Goal: Browse casually: Explore the website without a specific task or goal

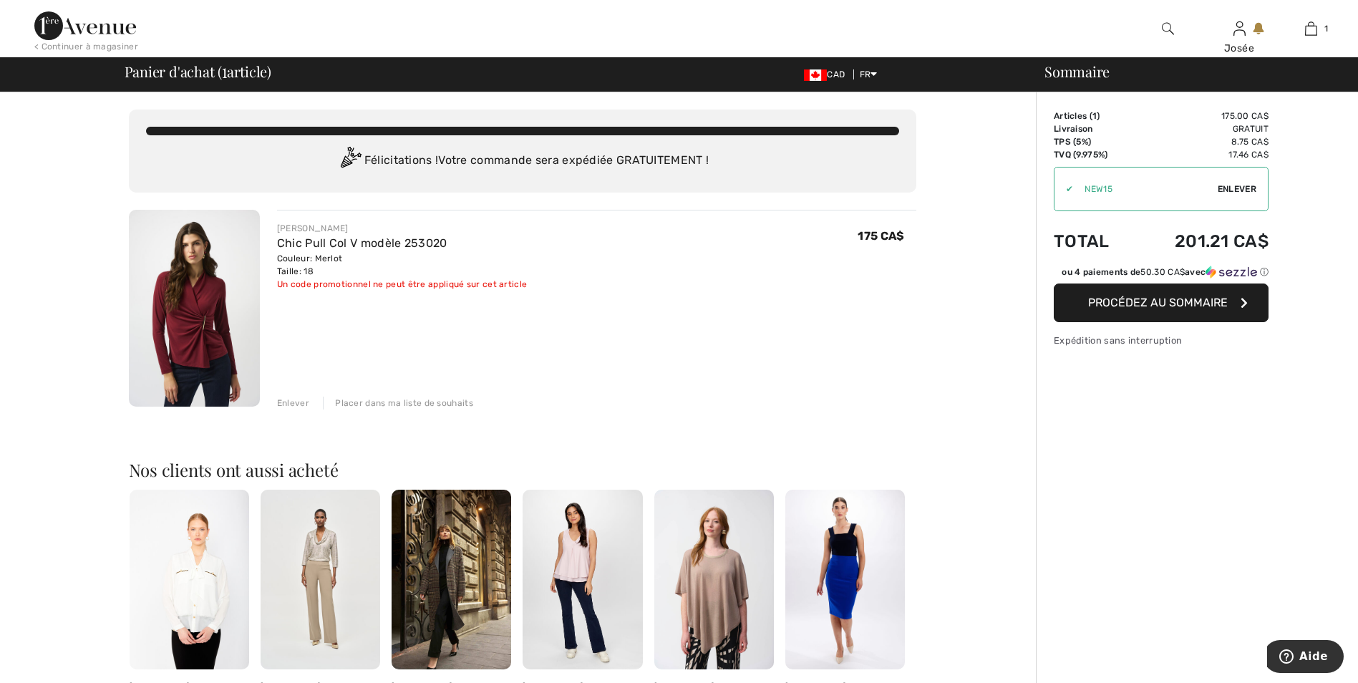
click at [99, 25] on img at bounding box center [85, 25] width 102 height 29
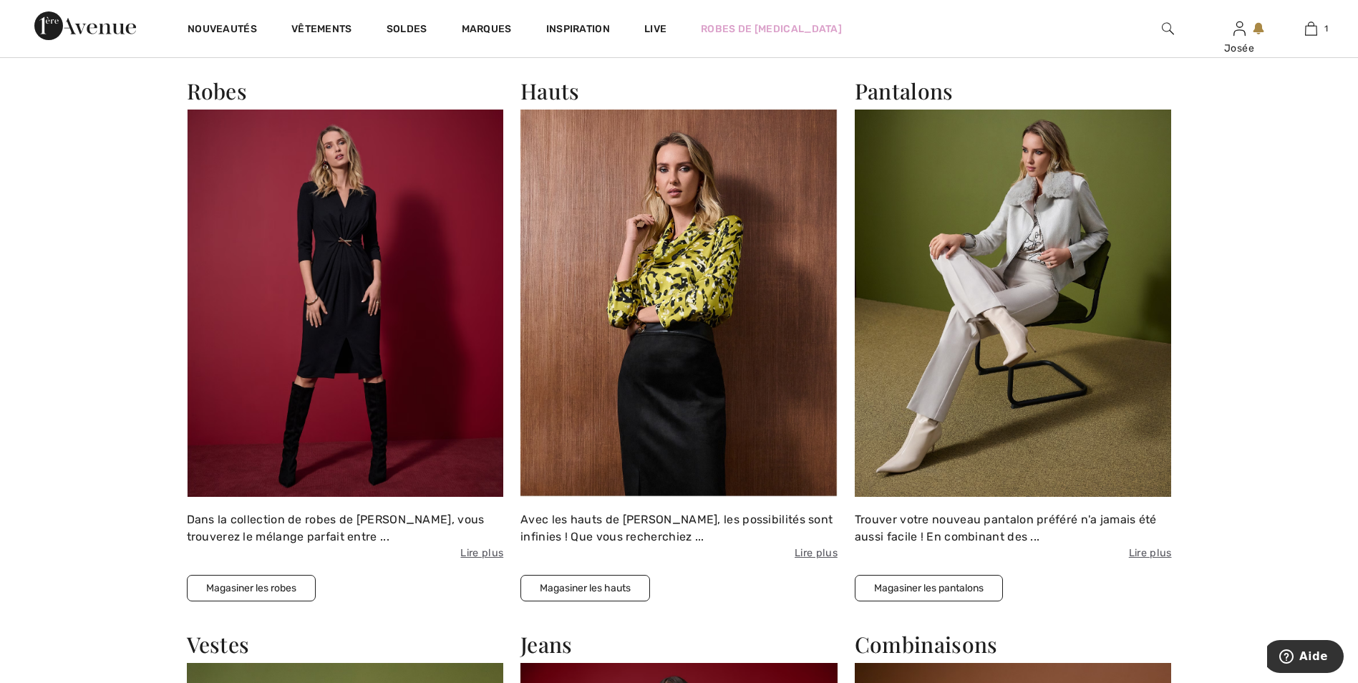
scroll to position [1576, 0]
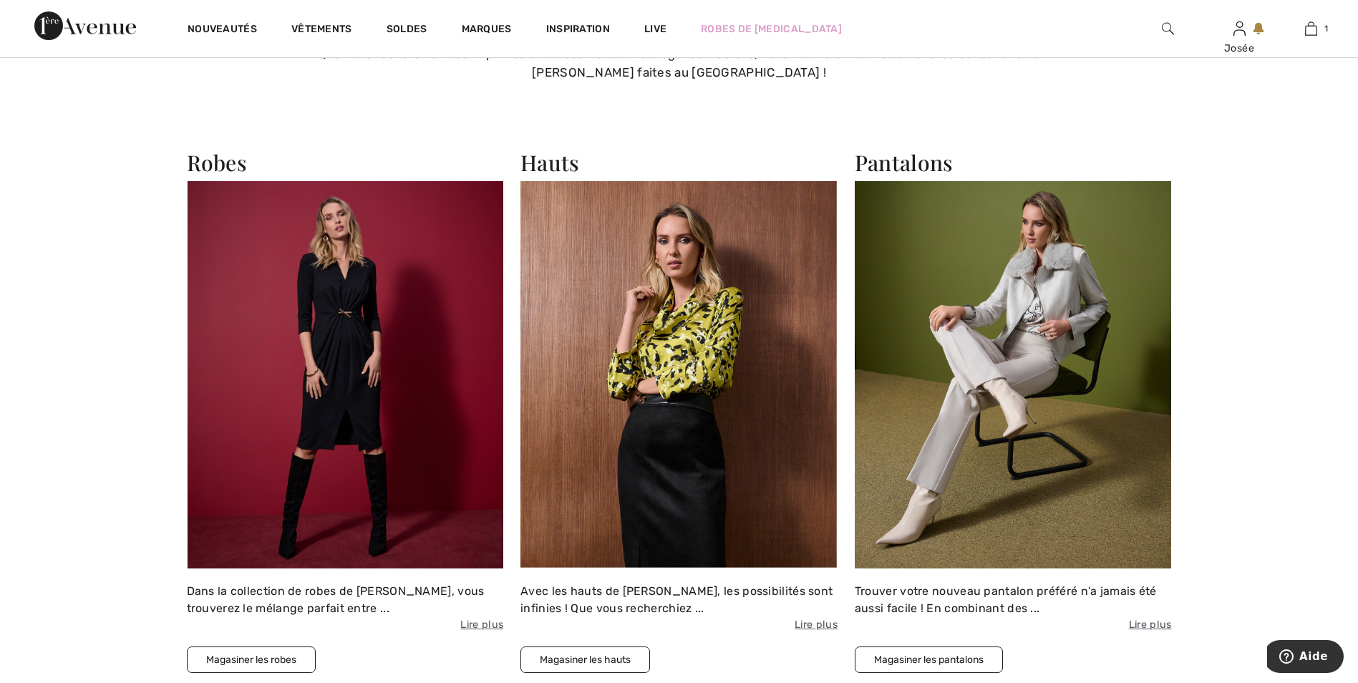
click at [632, 402] on img at bounding box center [679, 374] width 317 height 387
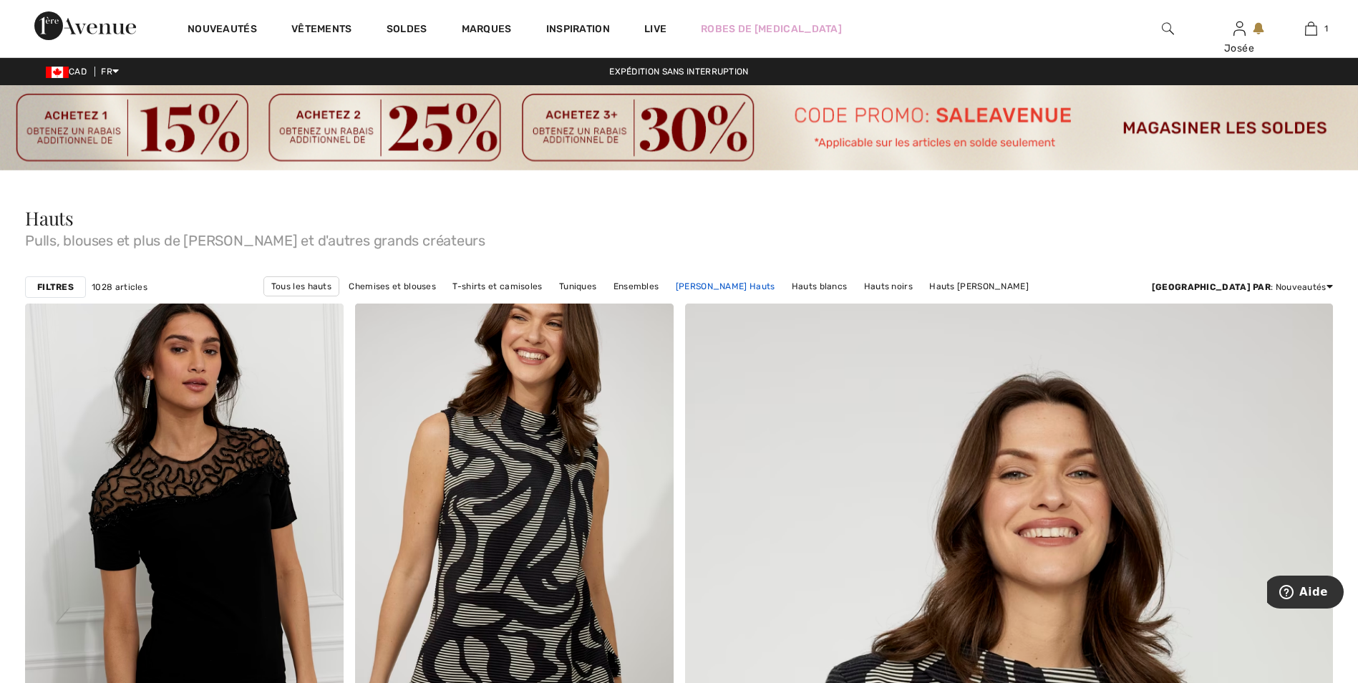
click at [745, 282] on link "Joseph Ribkoff Hauts" at bounding box center [726, 286] width 114 height 19
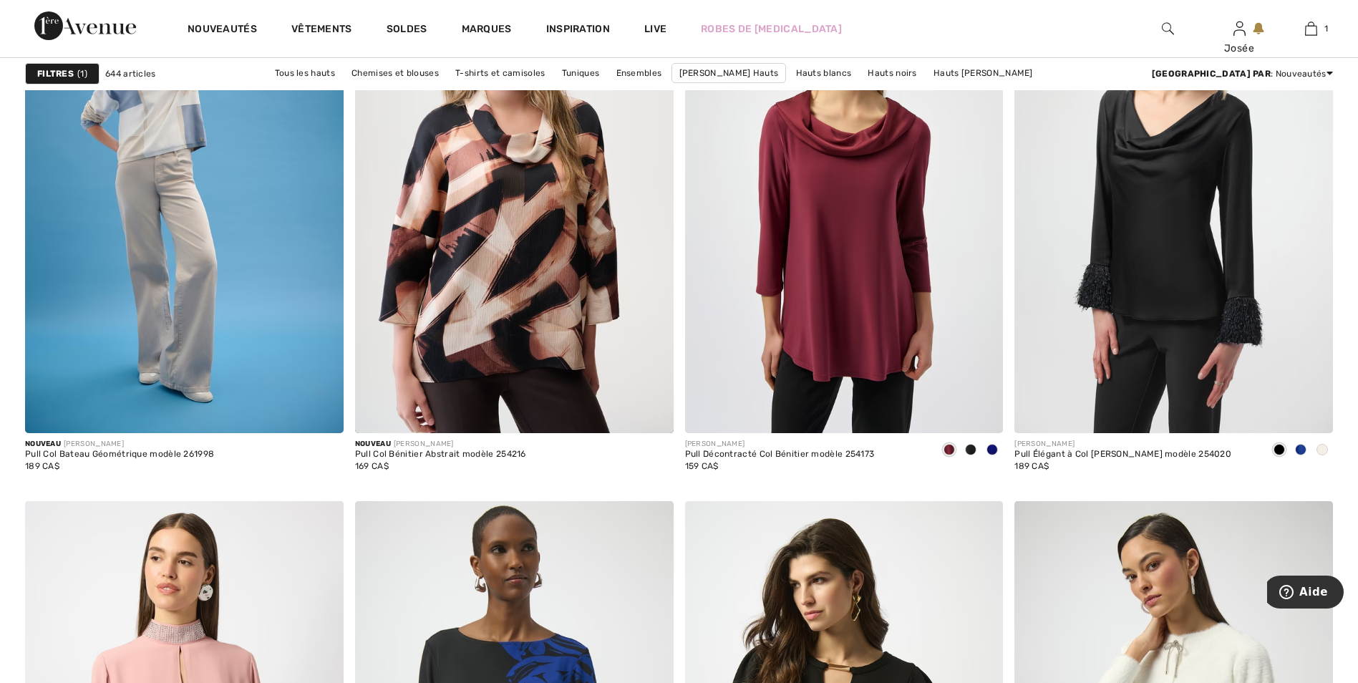
scroll to position [1647, 0]
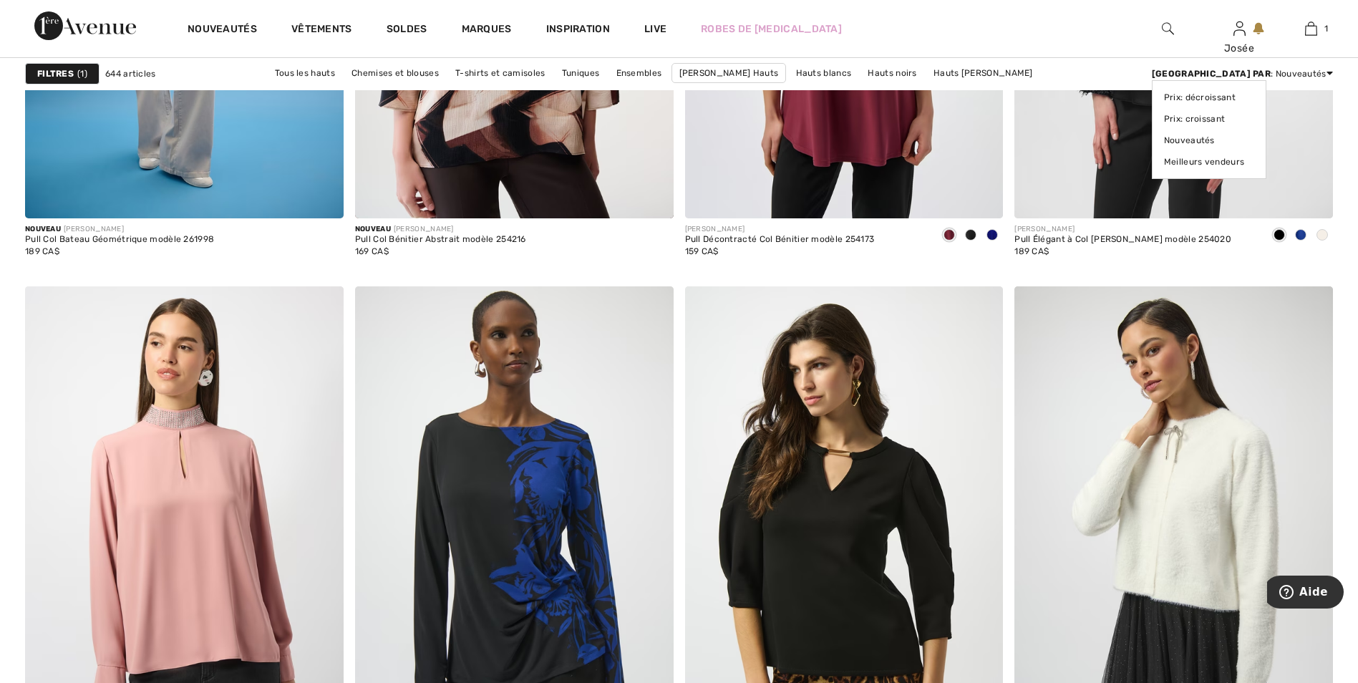
click at [1329, 69] on icon at bounding box center [1330, 73] width 6 height 10
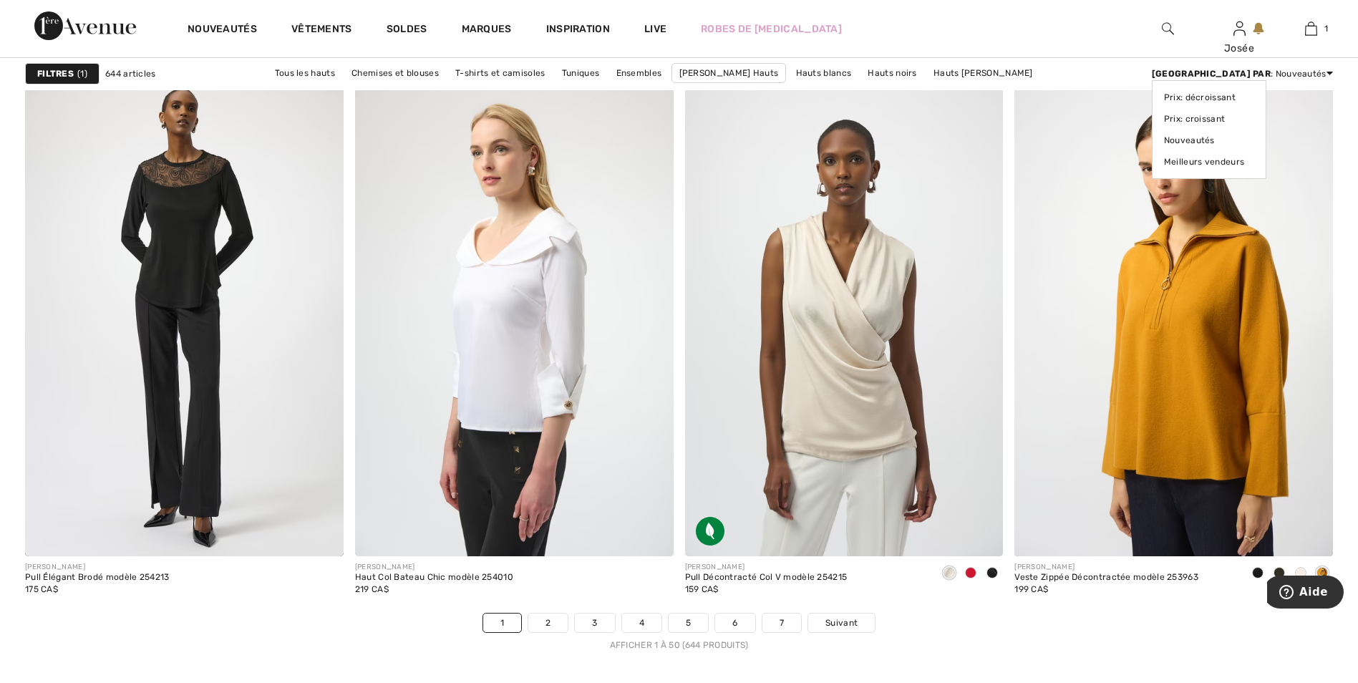
scroll to position [8091, 0]
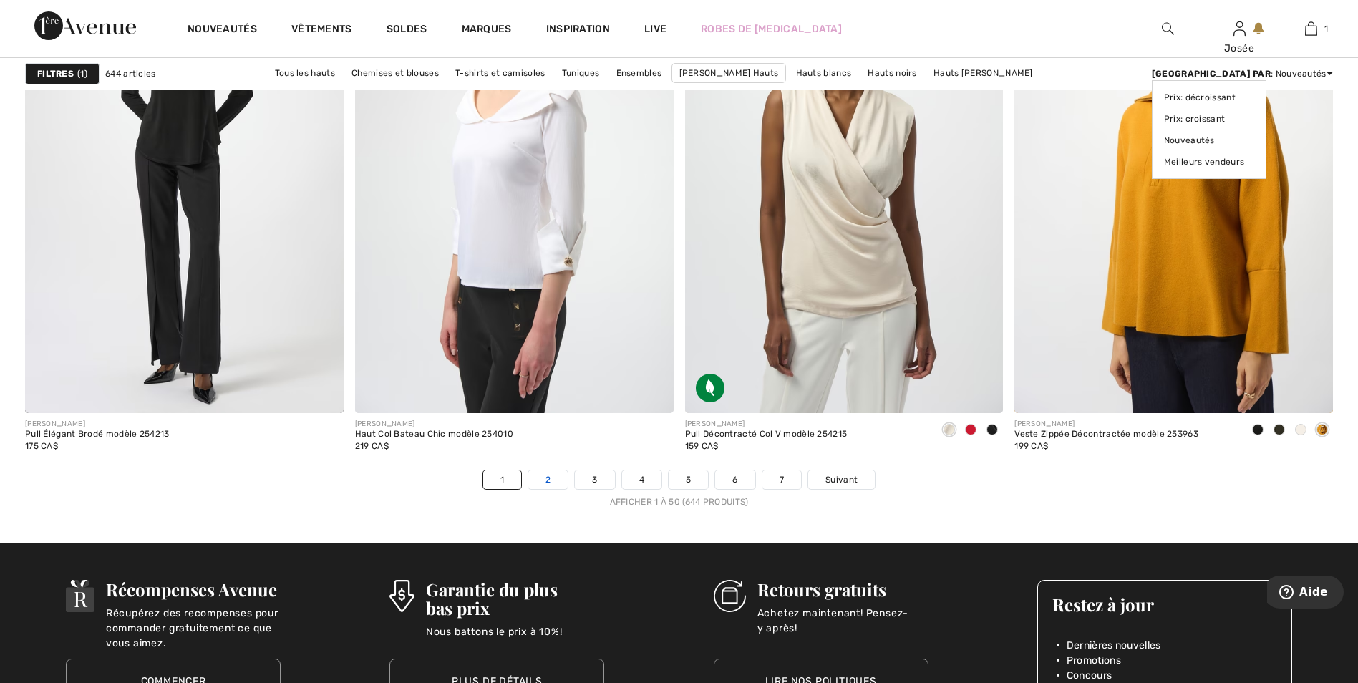
click at [551, 480] on link "2" at bounding box center [547, 479] width 39 height 19
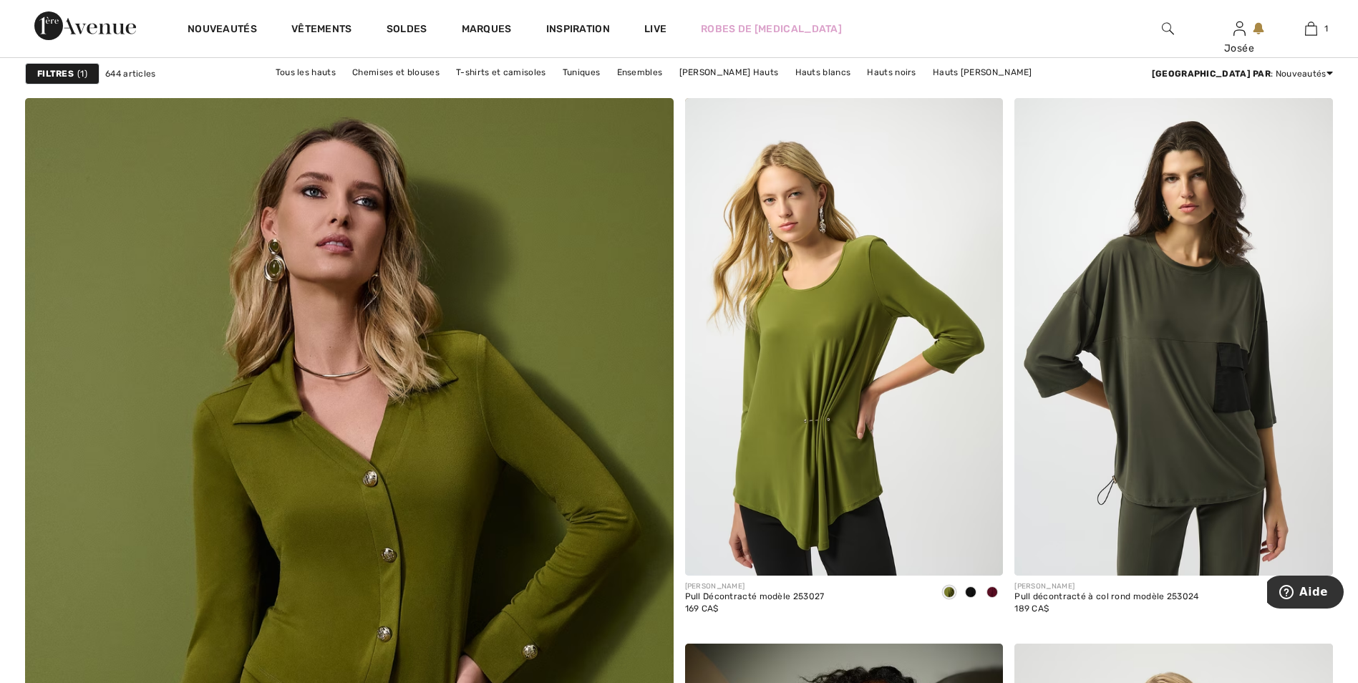
scroll to position [4511, 0]
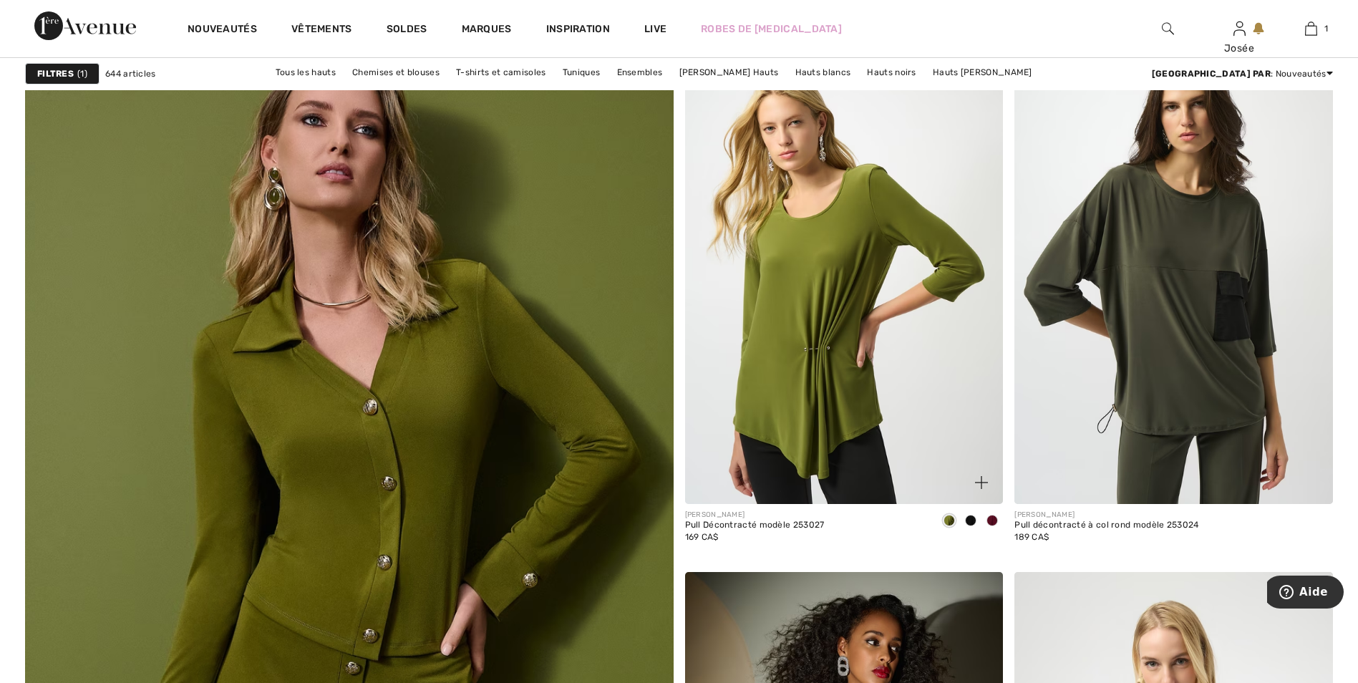
click at [994, 520] on span at bounding box center [992, 520] width 11 height 11
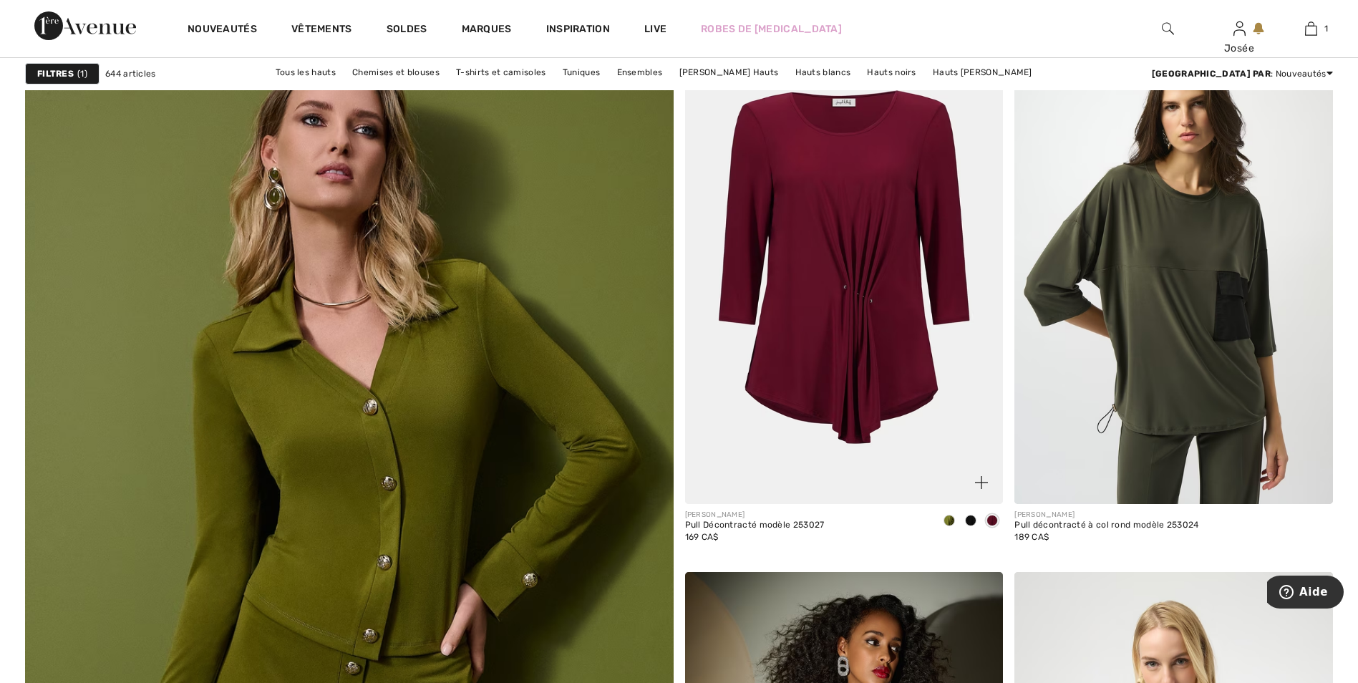
click at [983, 477] on img at bounding box center [981, 482] width 13 height 13
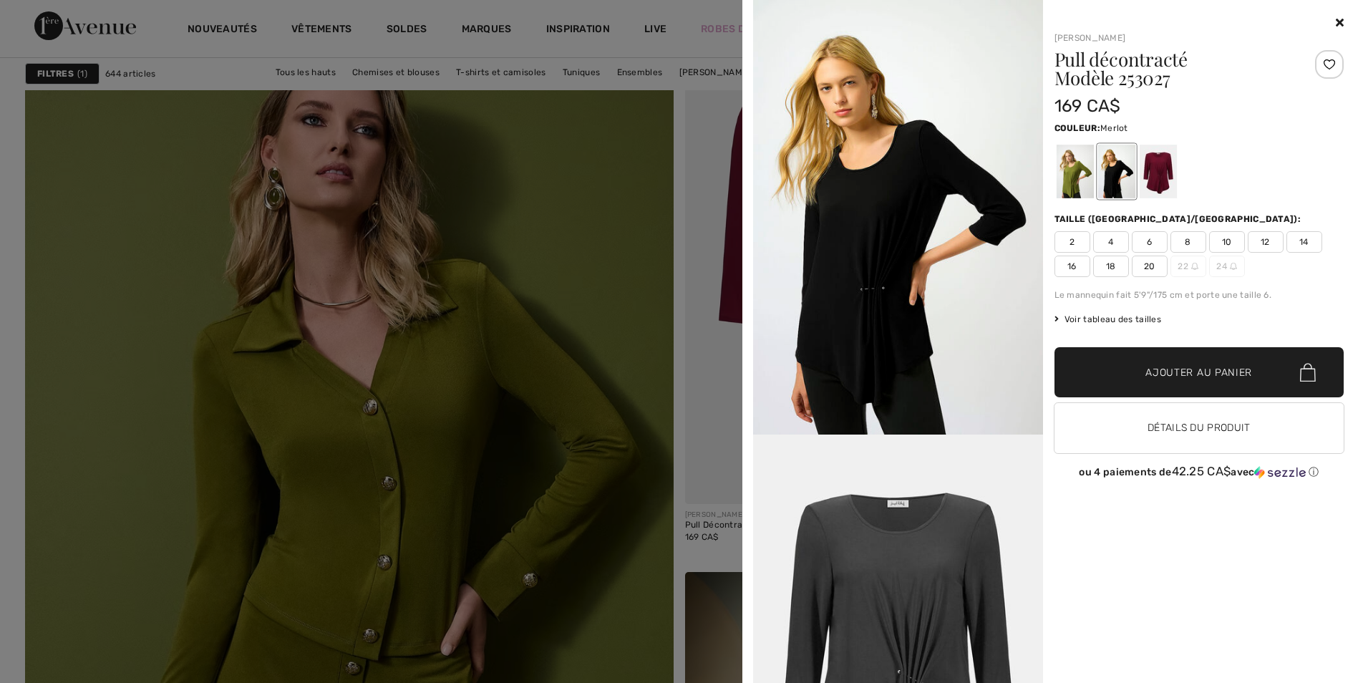
click at [1158, 170] on div at bounding box center [1157, 172] width 37 height 54
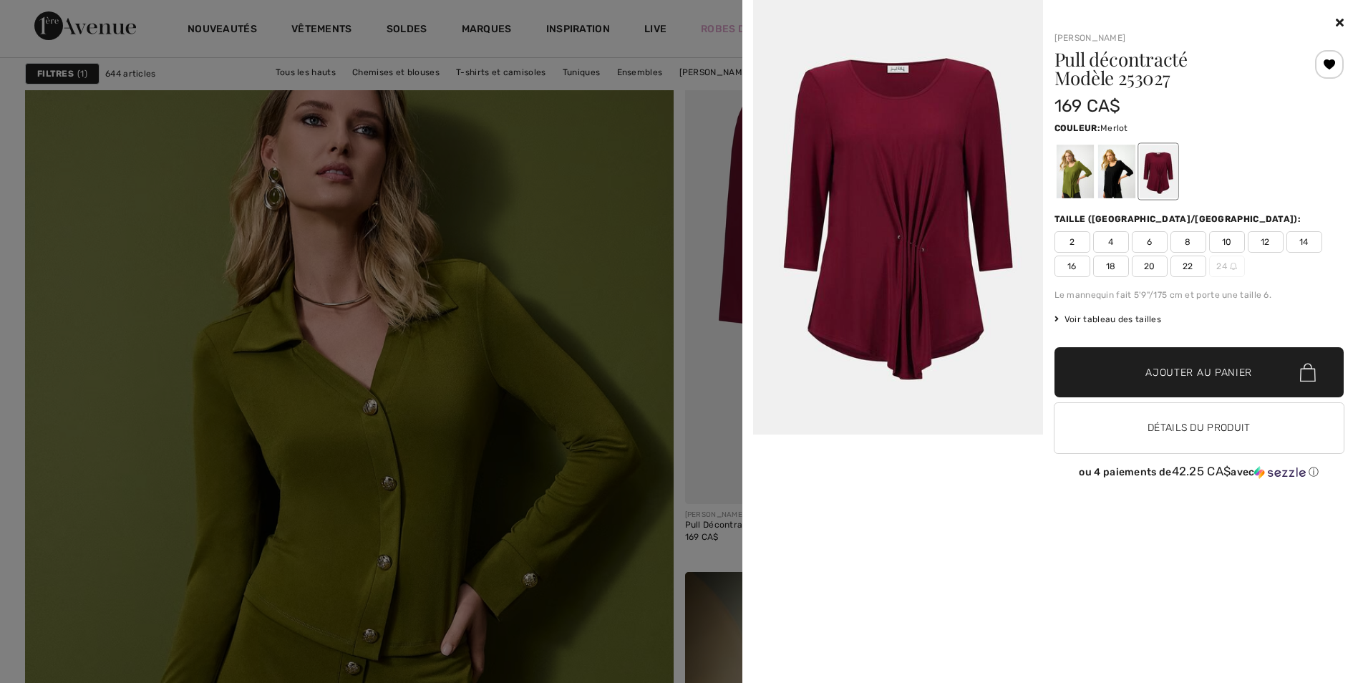
click at [1111, 264] on span "18" at bounding box center [1111, 266] width 36 height 21
click at [556, 345] on div at bounding box center [679, 341] width 1358 height 683
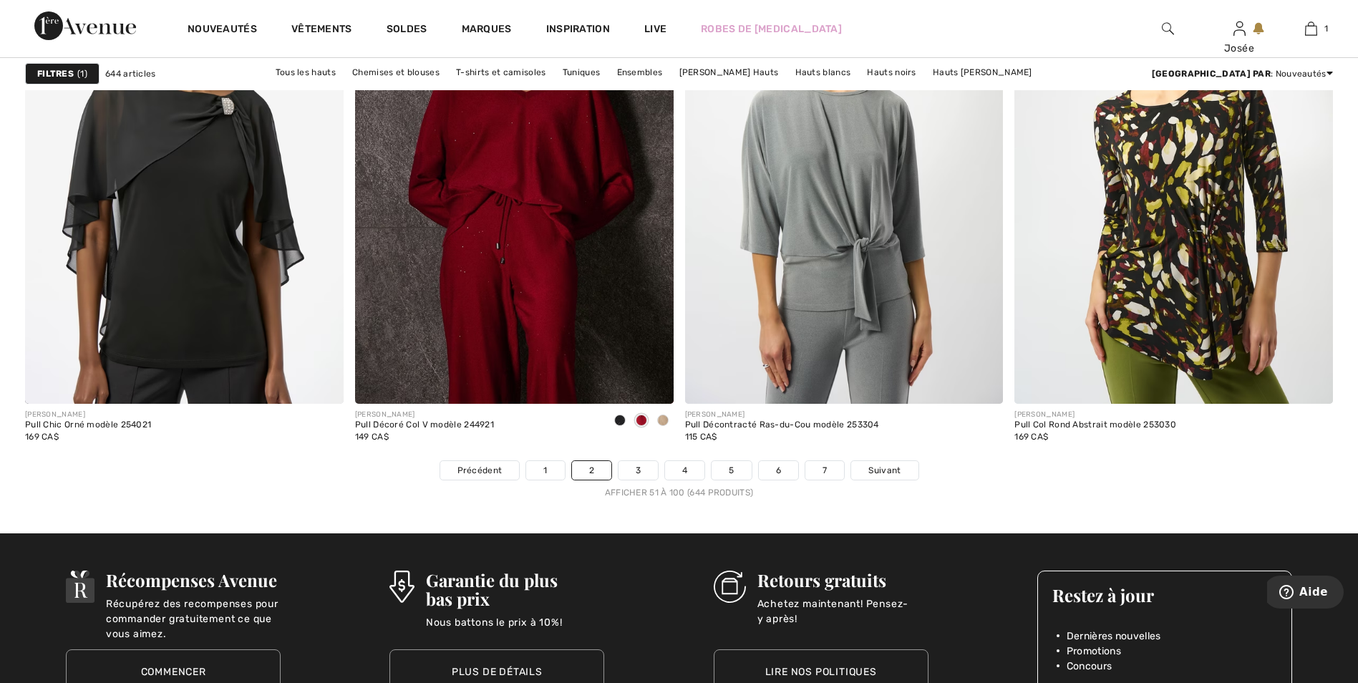
scroll to position [8234, 0]
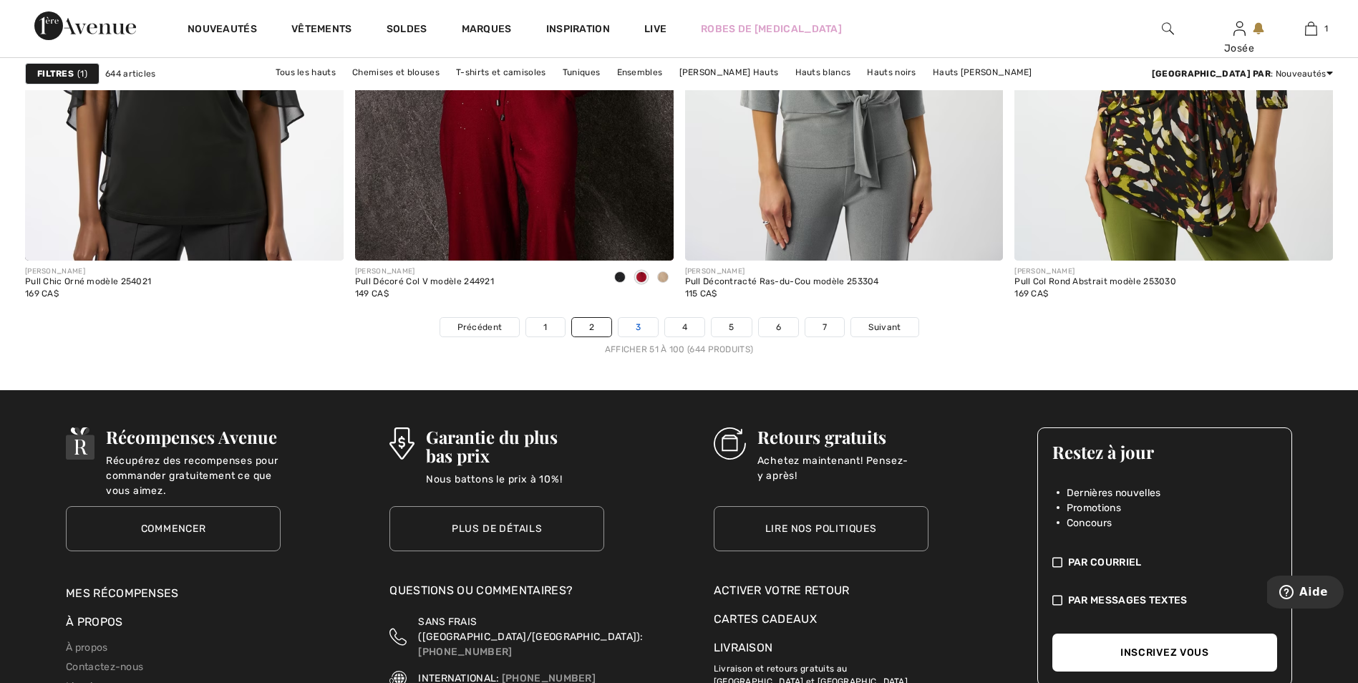
click at [639, 324] on link "3" at bounding box center [638, 327] width 39 height 19
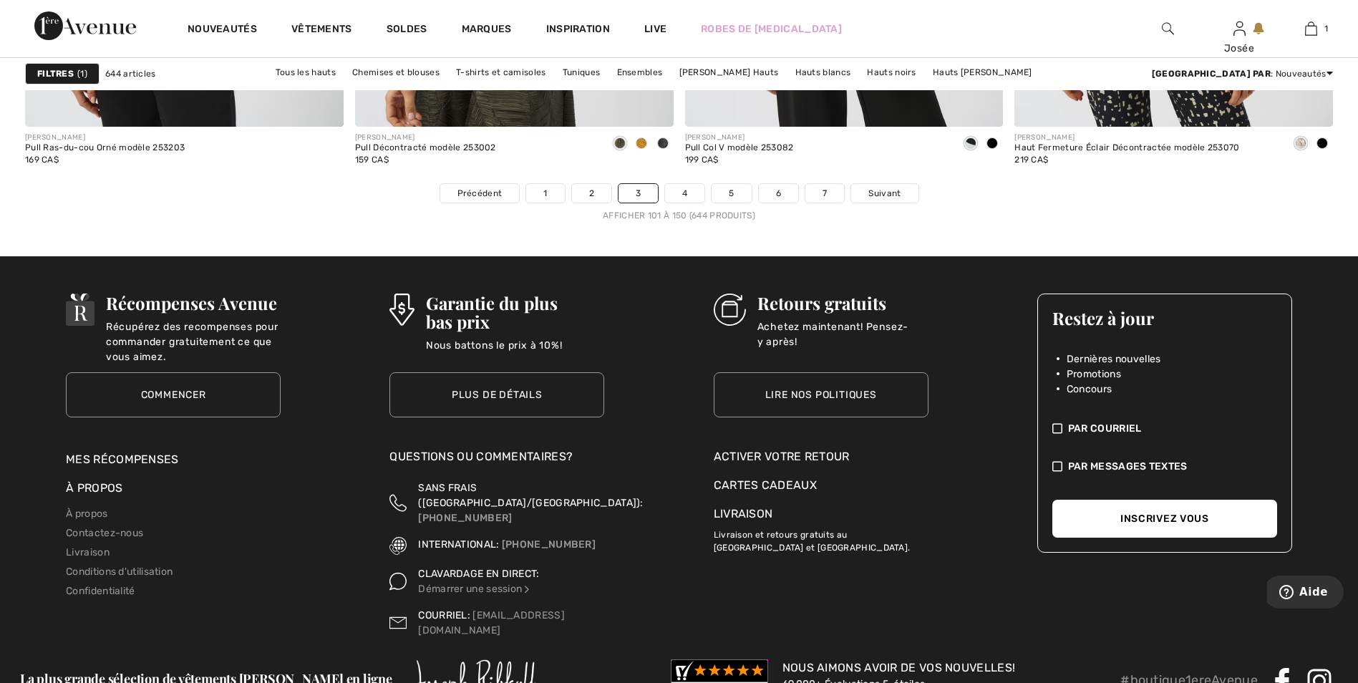
scroll to position [8449, 0]
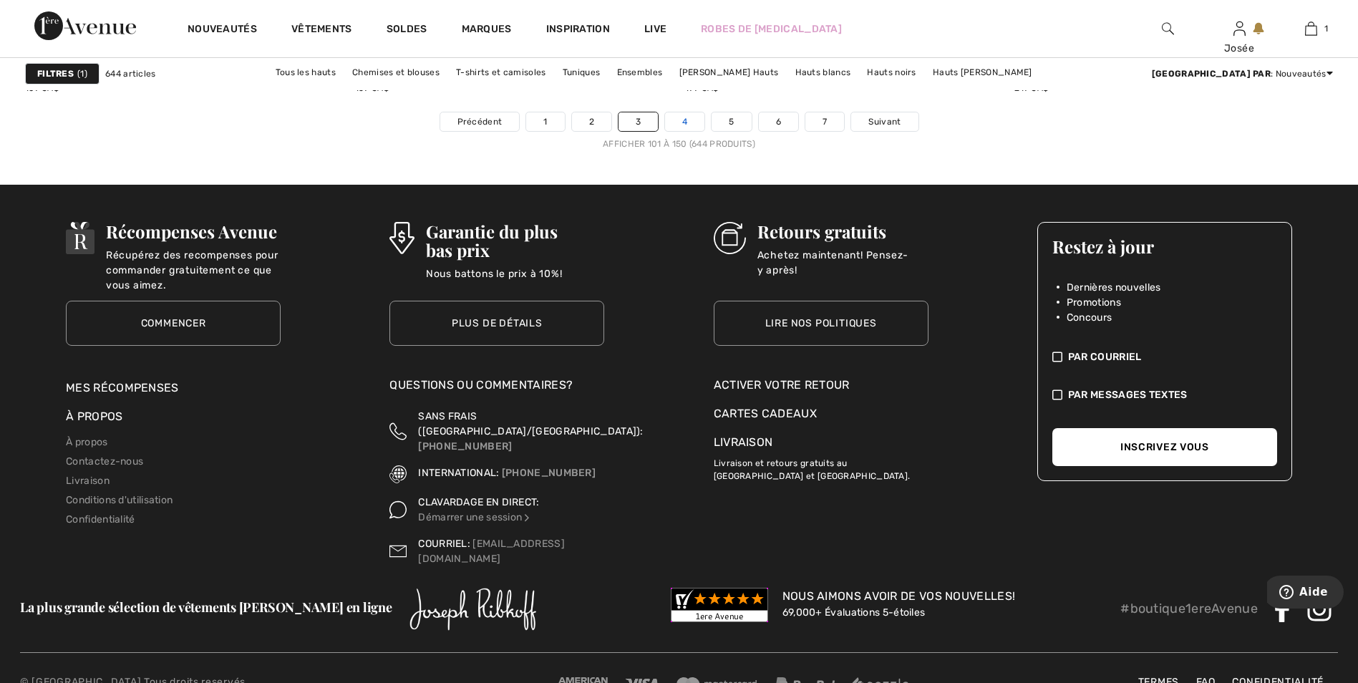
click at [691, 118] on link "4" at bounding box center [684, 121] width 39 height 19
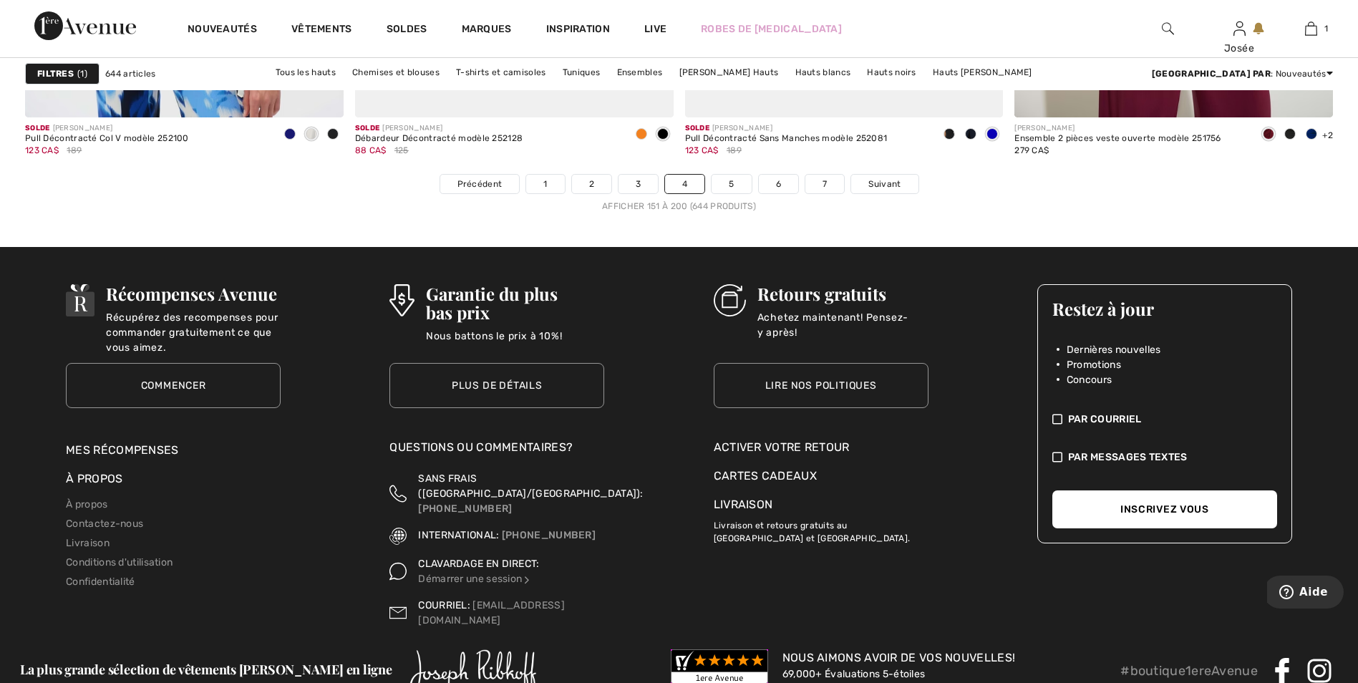
scroll to position [8449, 0]
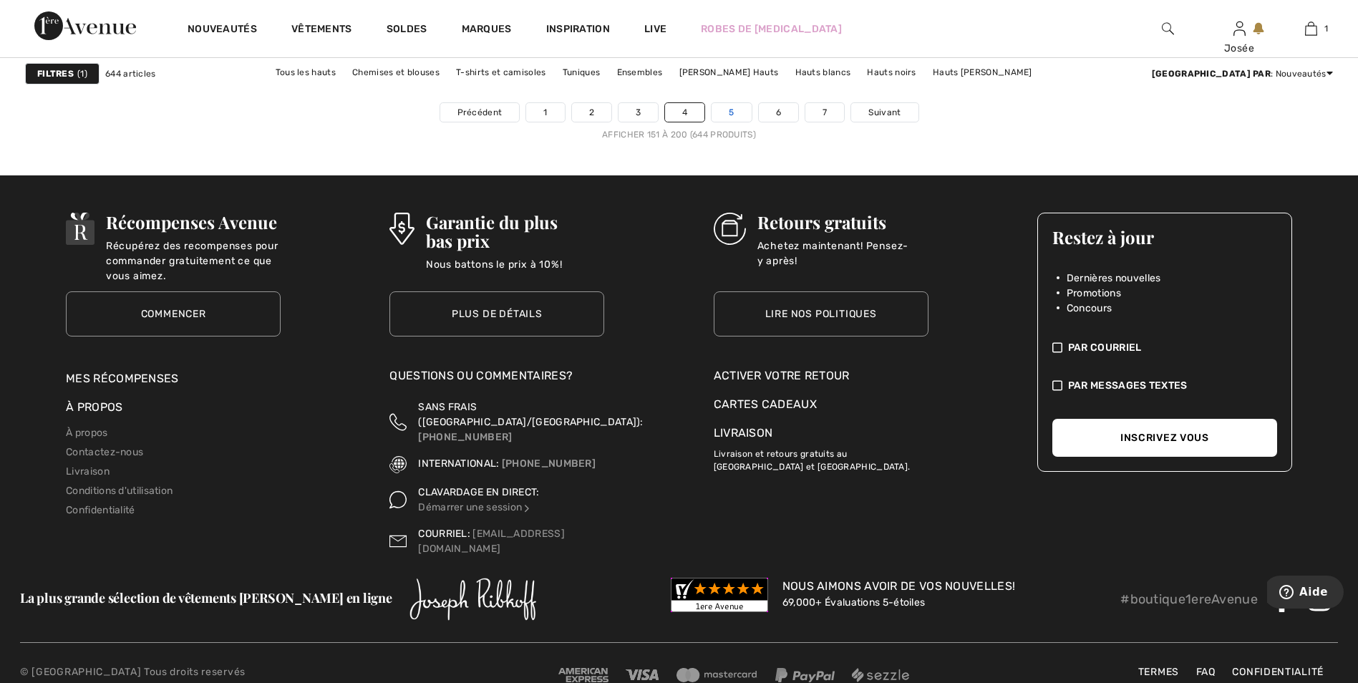
click at [735, 109] on link "5" at bounding box center [731, 112] width 39 height 19
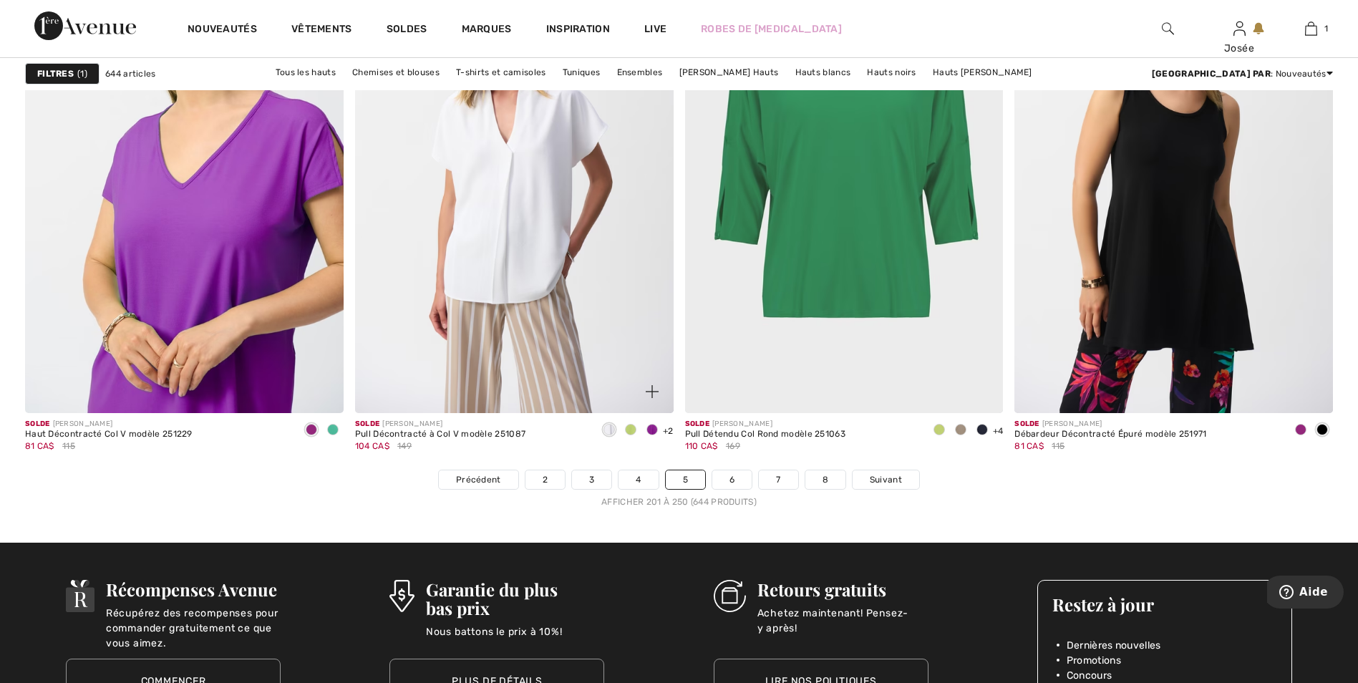
scroll to position [8020, 0]
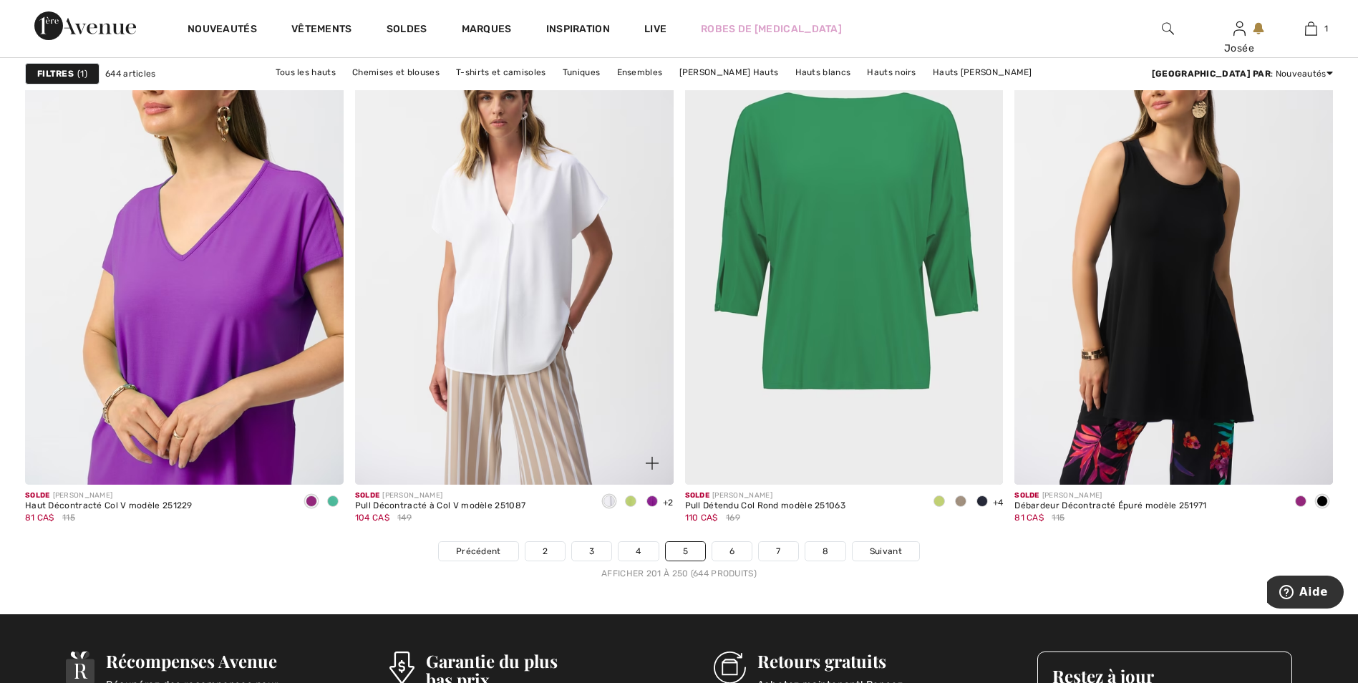
click at [653, 501] on span at bounding box center [652, 500] width 11 height 11
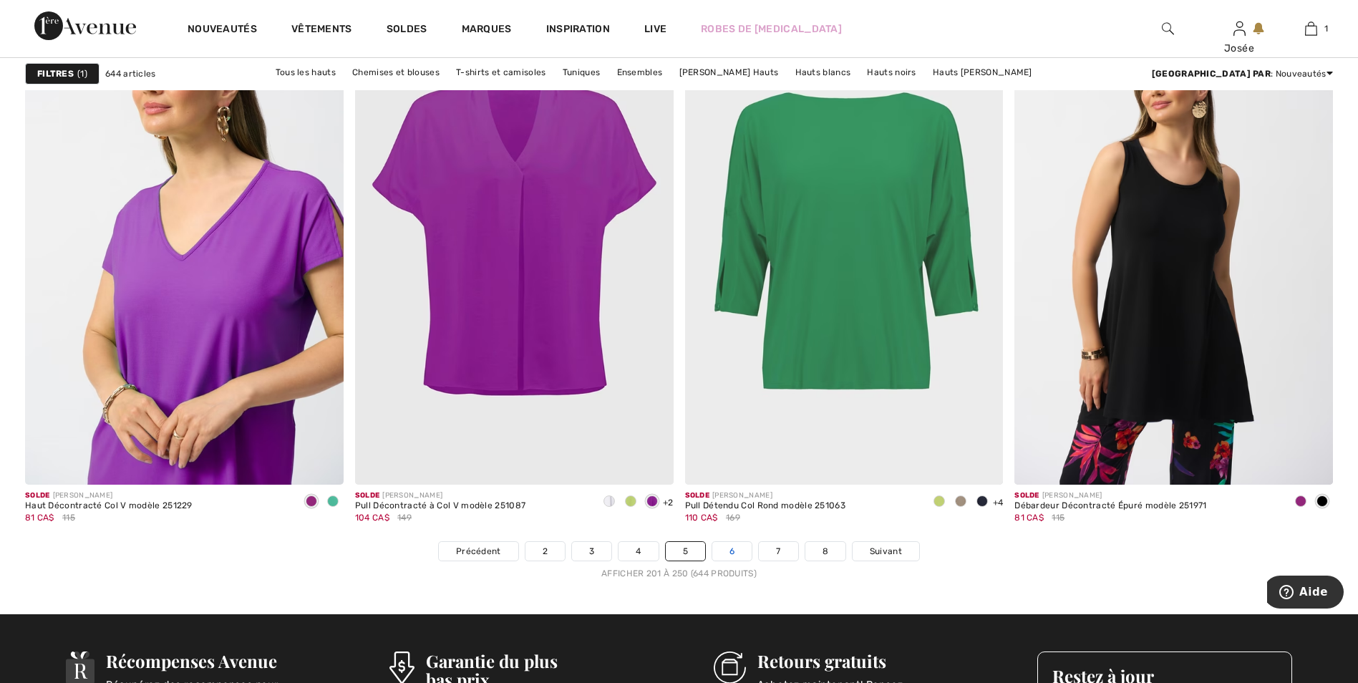
click at [731, 553] on link "6" at bounding box center [731, 551] width 39 height 19
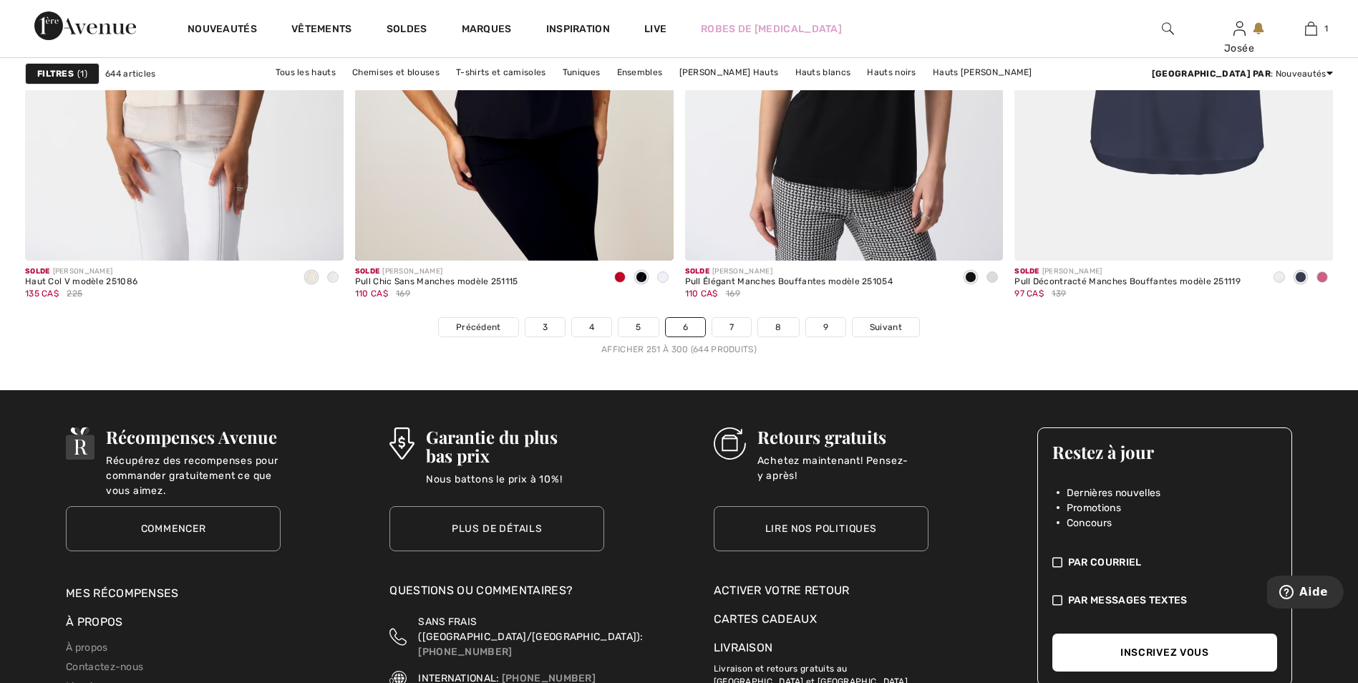
scroll to position [8306, 0]
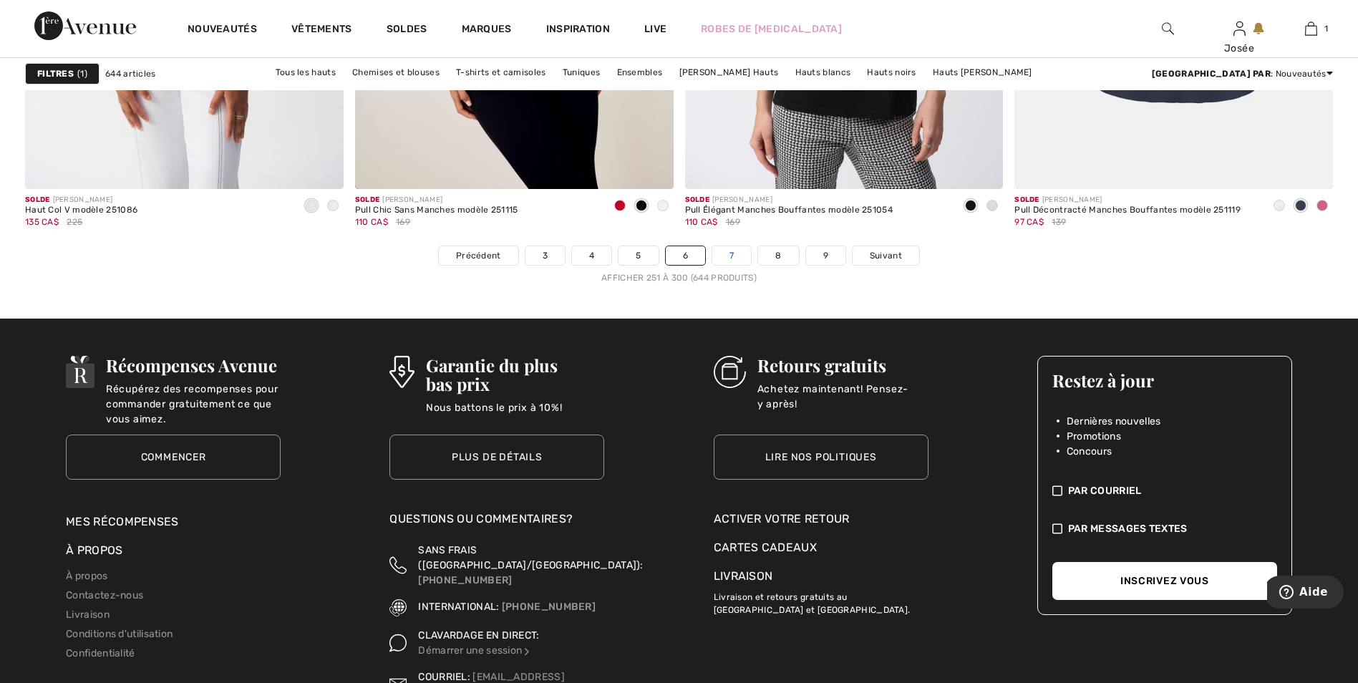
click at [739, 256] on link "7" at bounding box center [731, 255] width 39 height 19
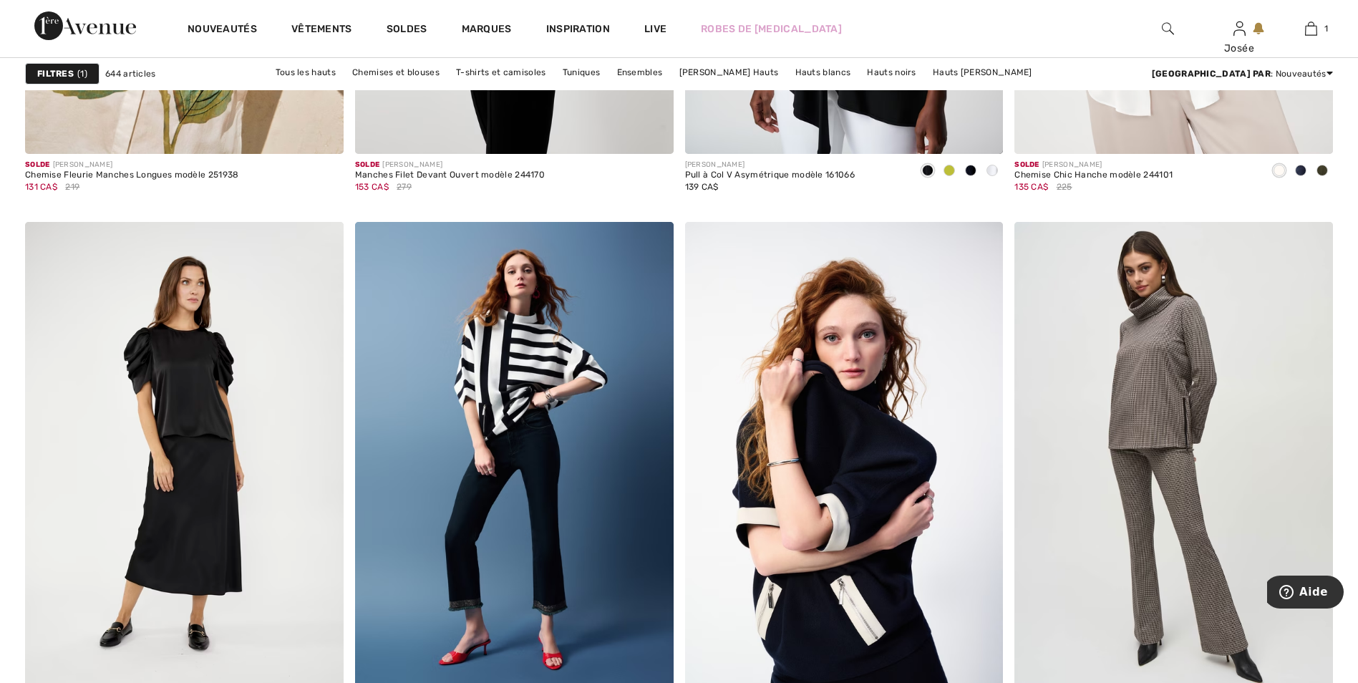
scroll to position [7733, 0]
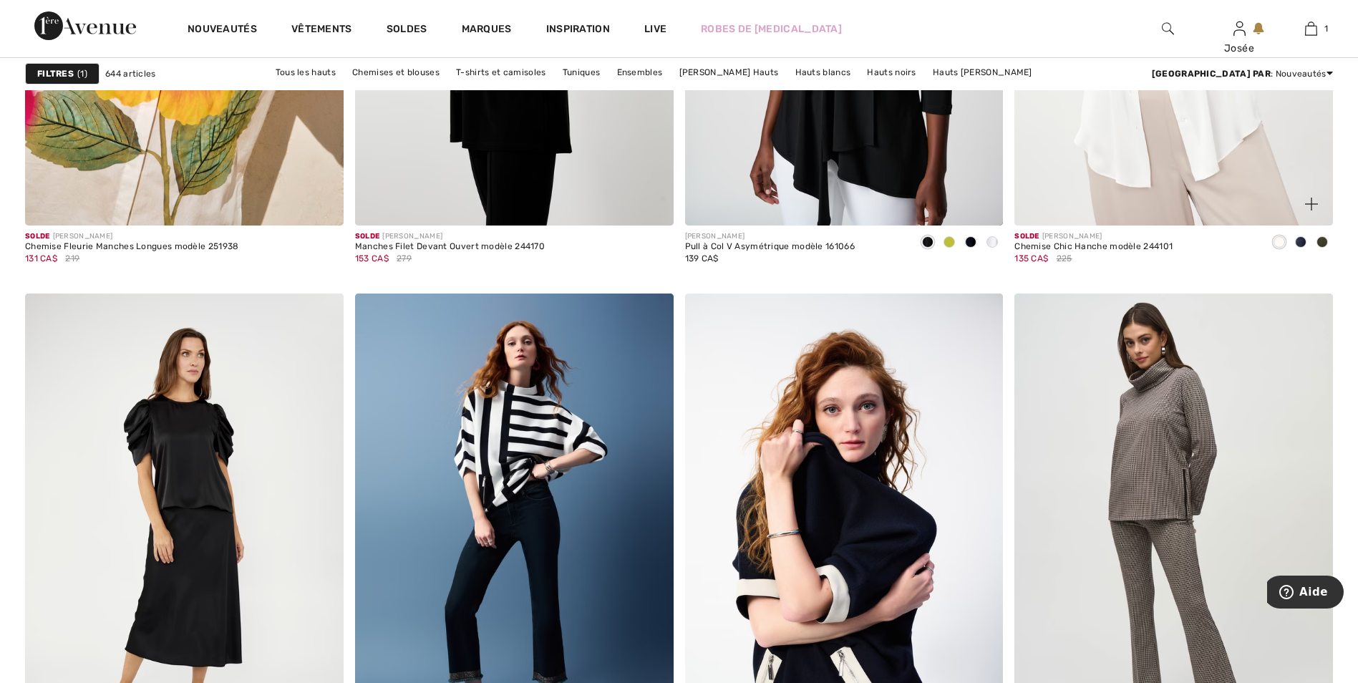
click at [1320, 243] on span at bounding box center [1322, 241] width 11 height 11
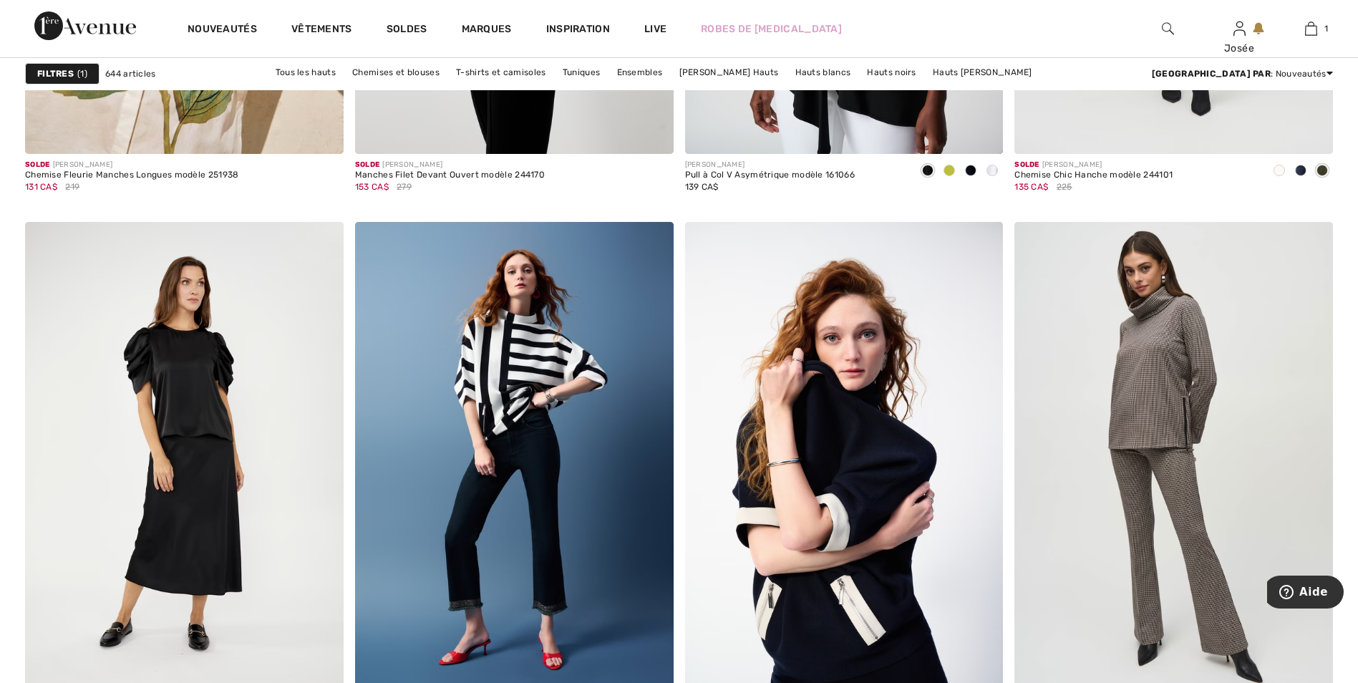
scroll to position [7948, 0]
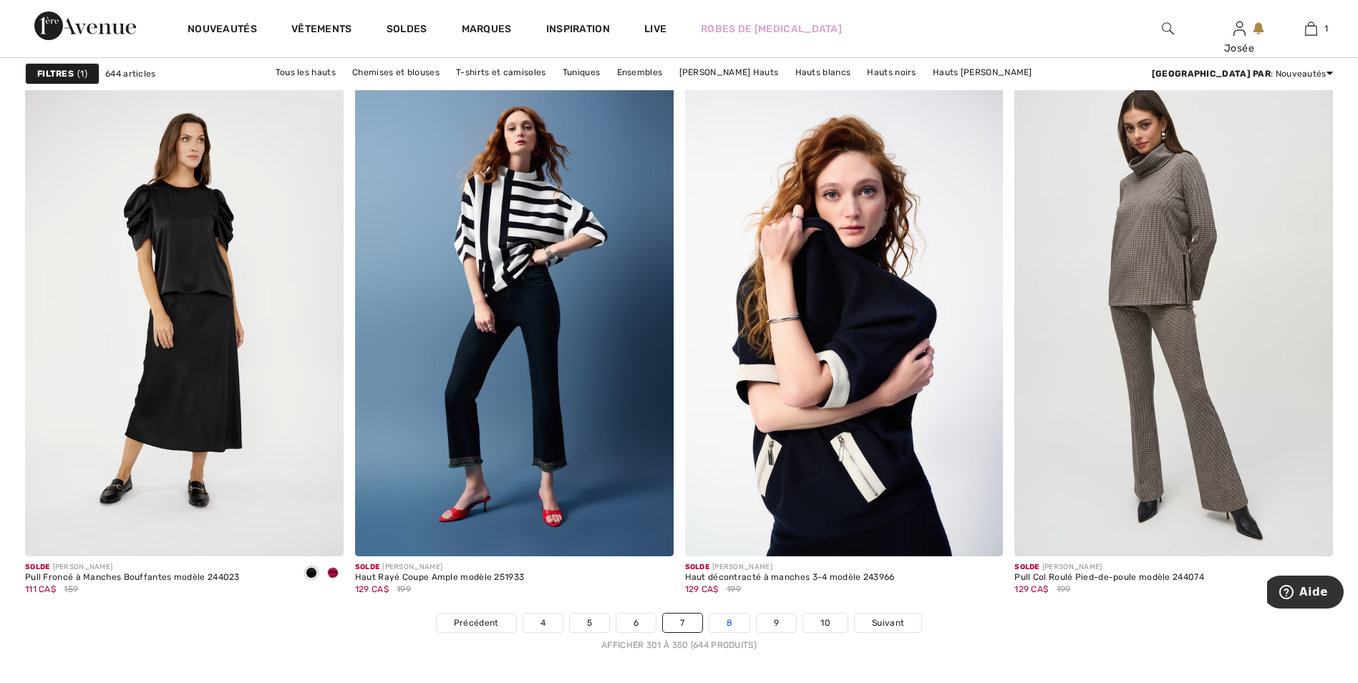
click at [729, 623] on link "8" at bounding box center [730, 623] width 40 height 19
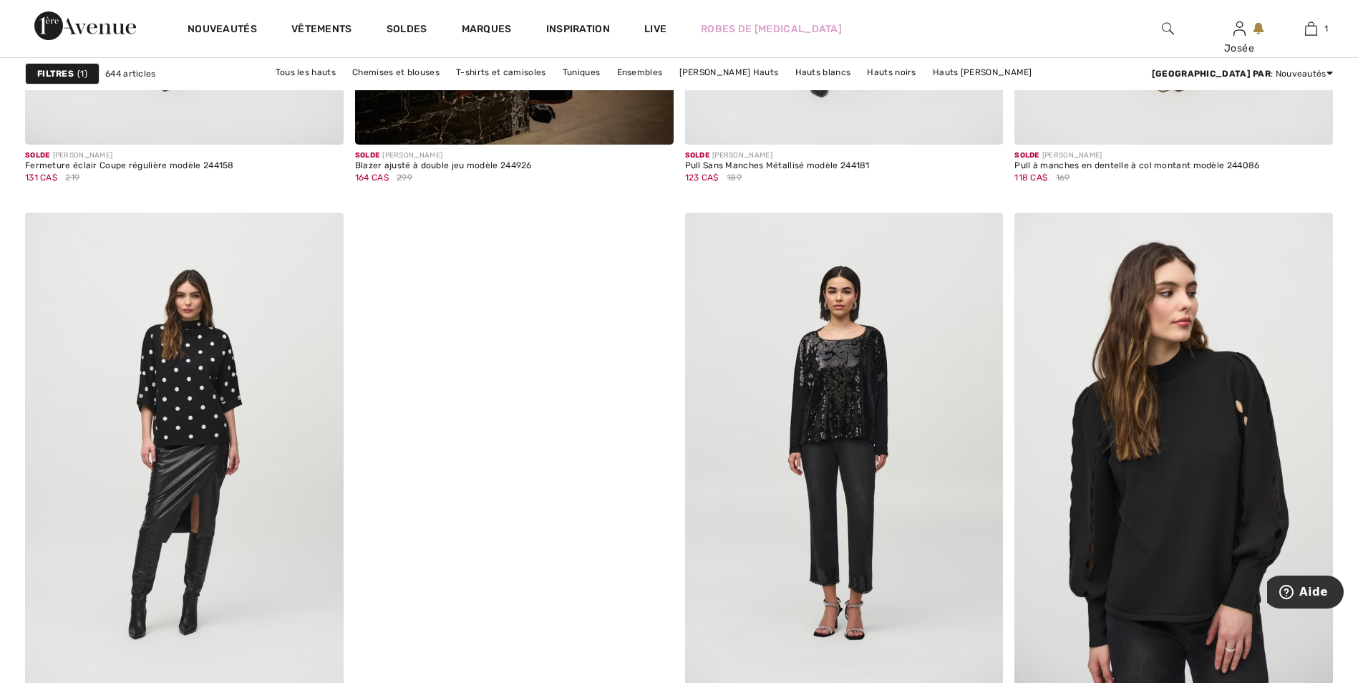
scroll to position [8234, 0]
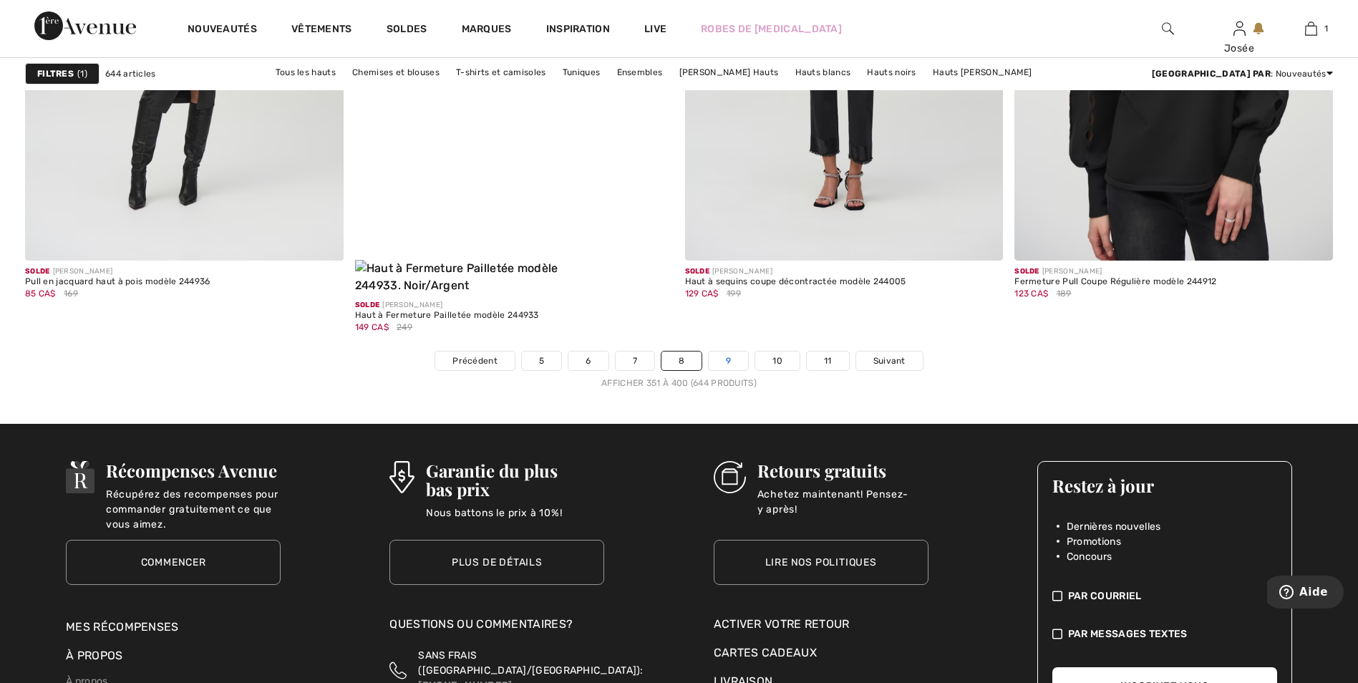
click at [739, 352] on link "9" at bounding box center [728, 361] width 39 height 19
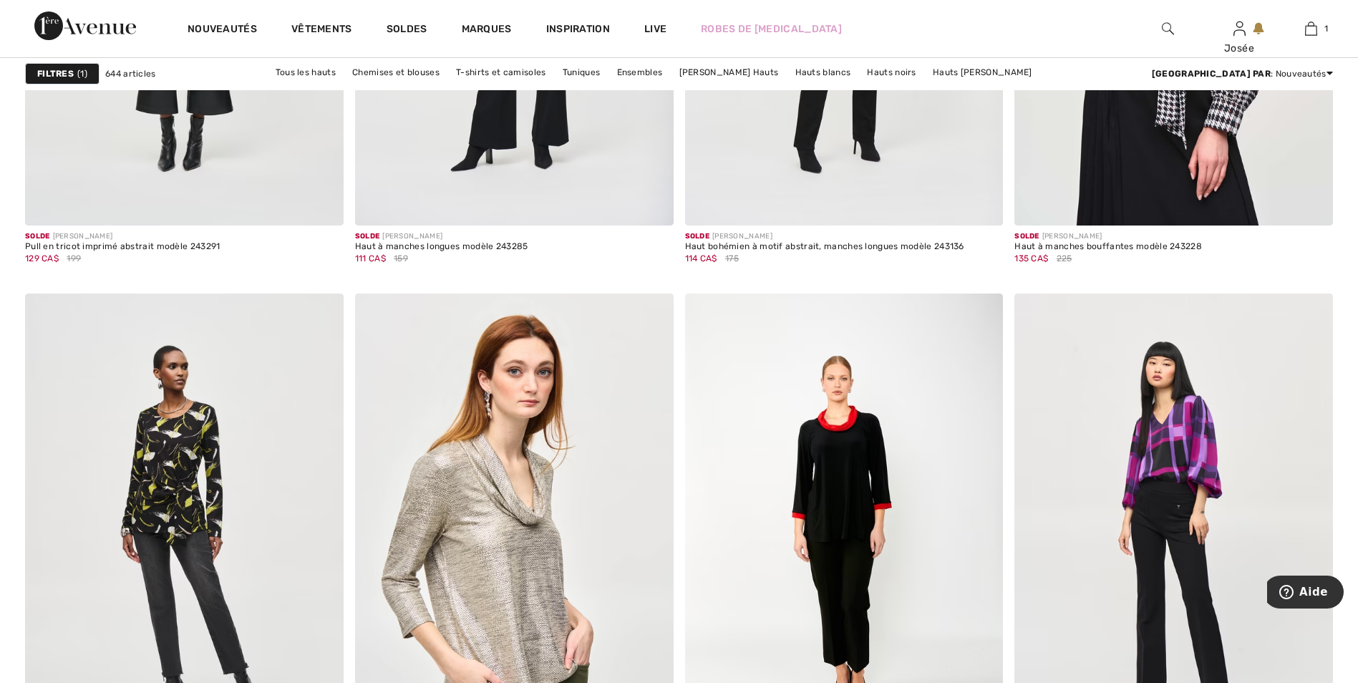
scroll to position [7948, 0]
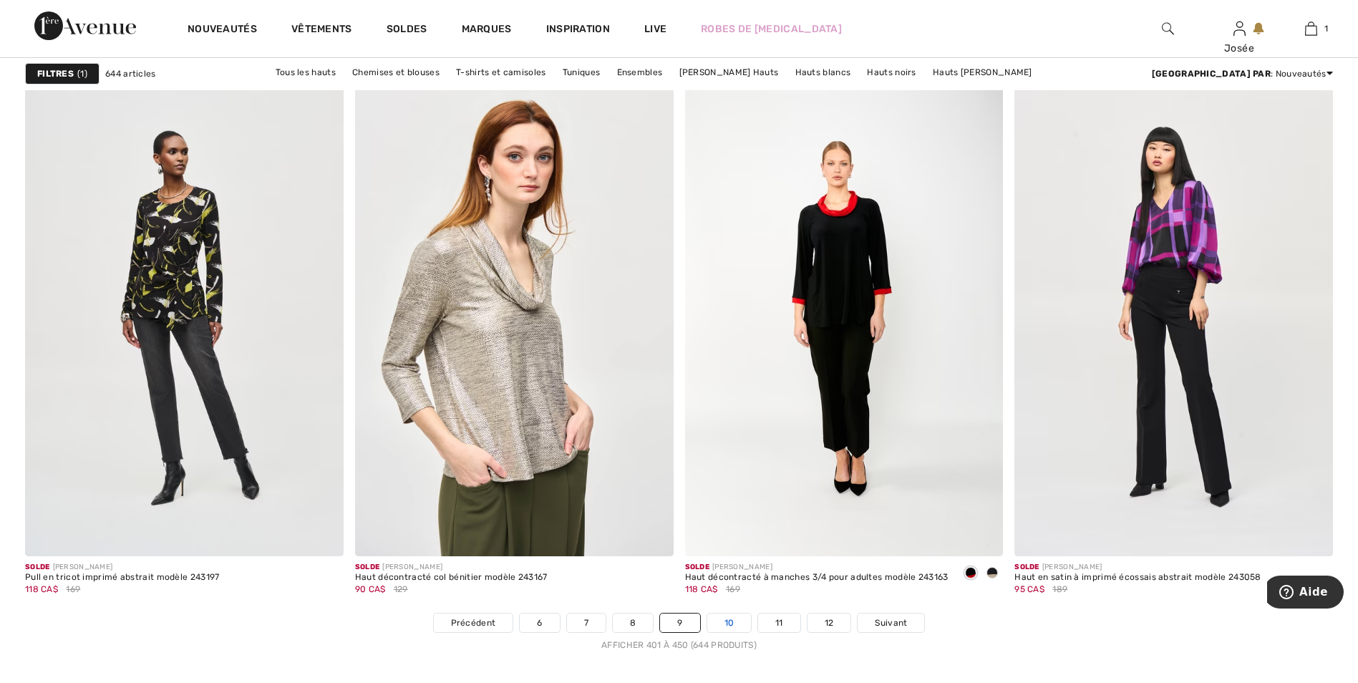
click at [726, 619] on link "10" at bounding box center [729, 623] width 44 height 19
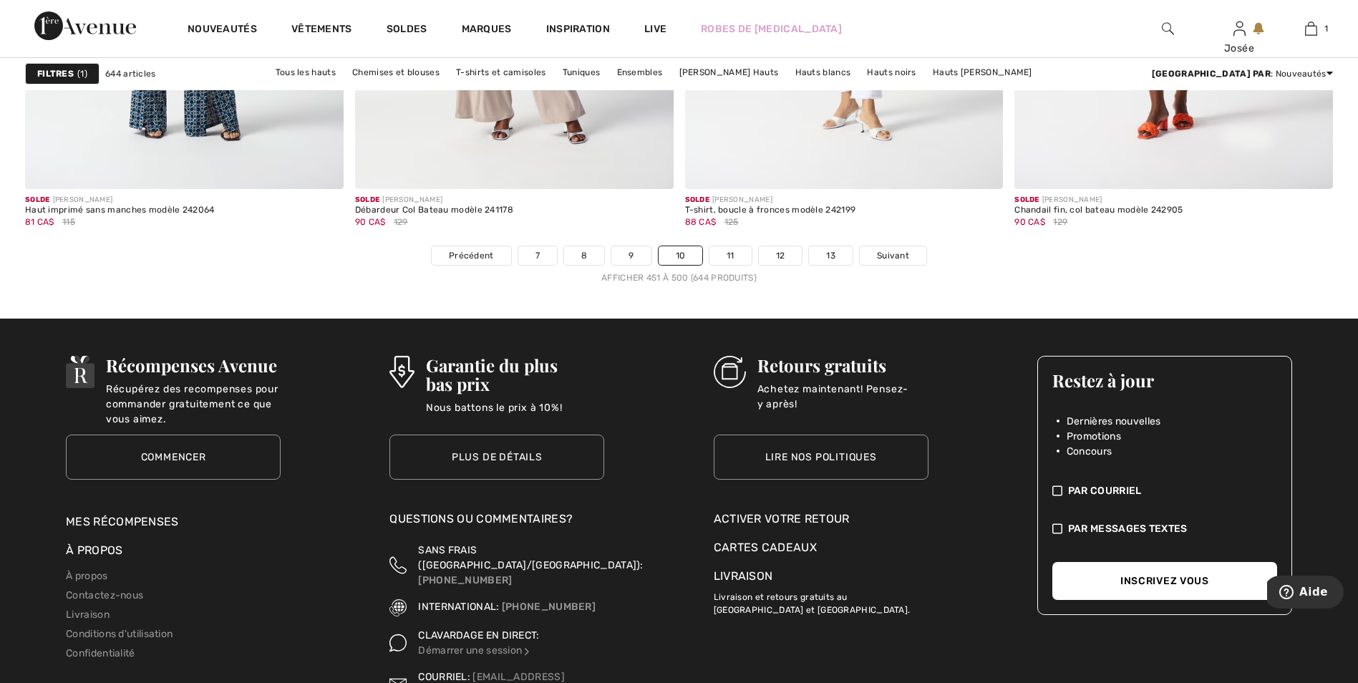
scroll to position [8378, 0]
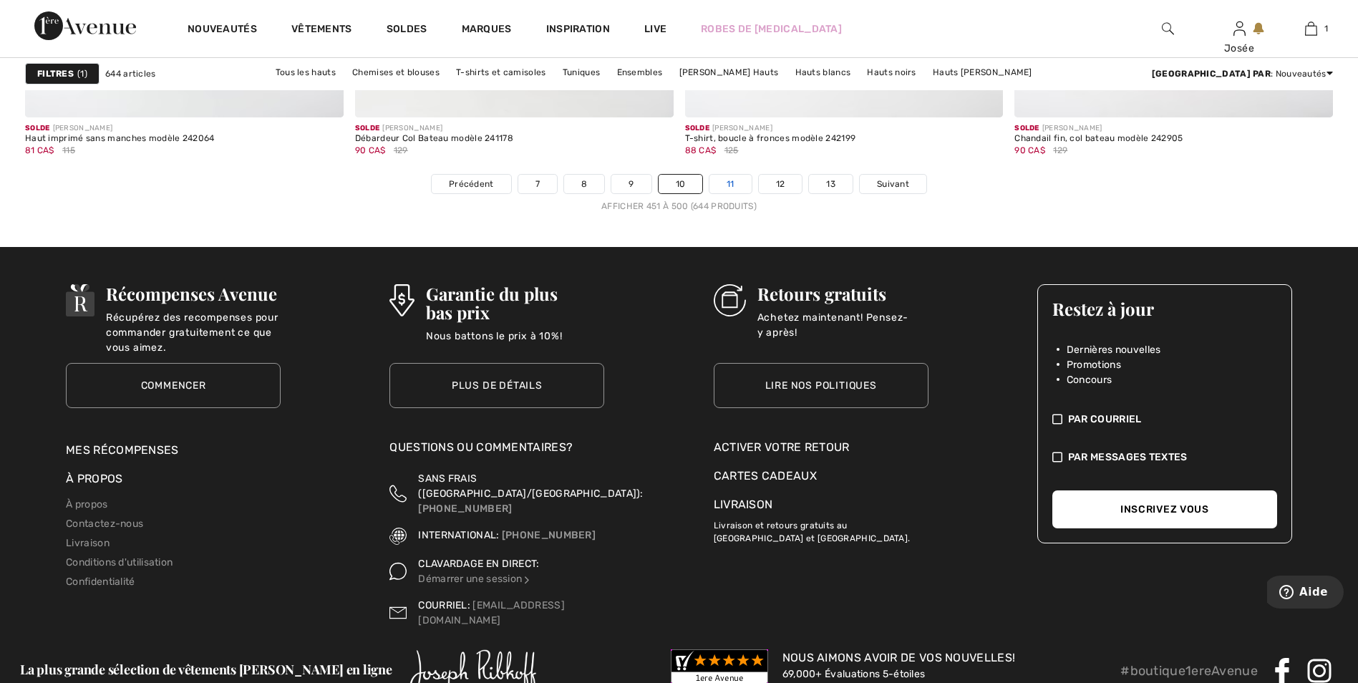
click at [735, 180] on link "11" at bounding box center [731, 184] width 42 height 19
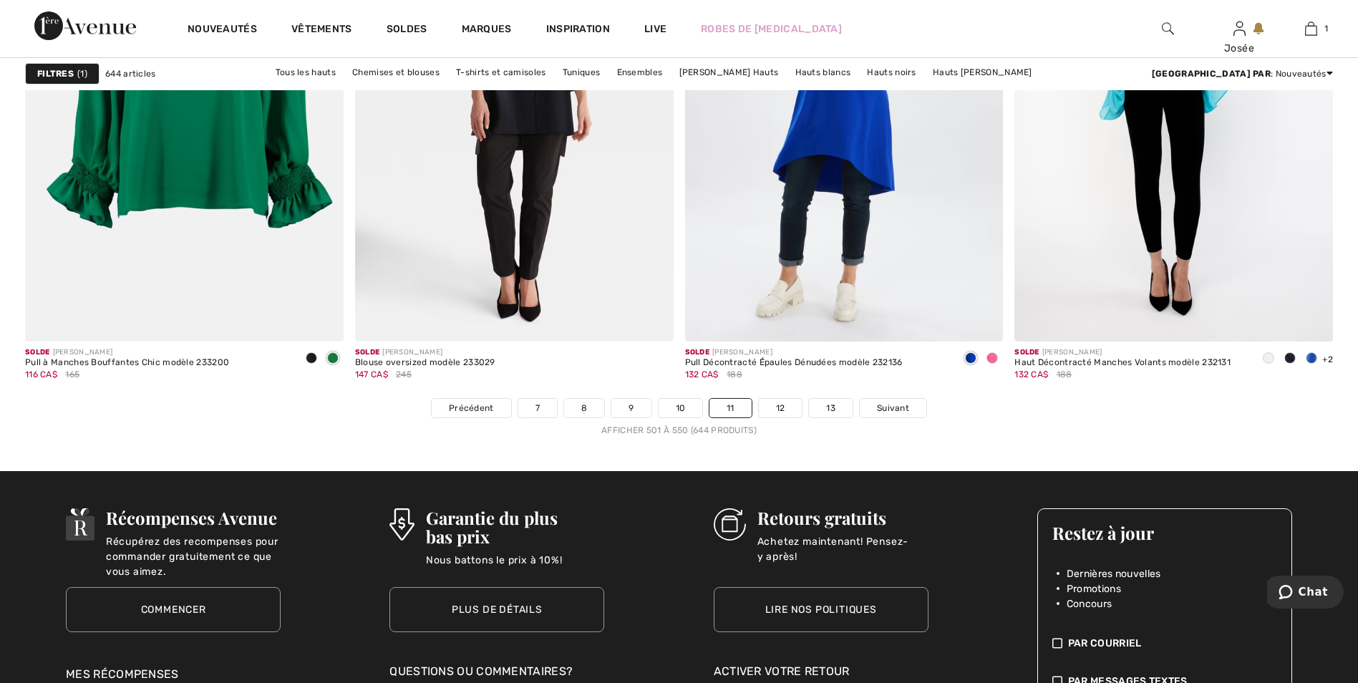
scroll to position [8234, 0]
